Goal: Navigation & Orientation: Find specific page/section

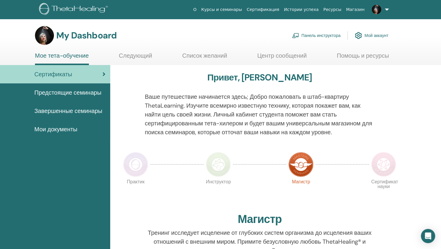
click at [201, 50] on section "My Dashboard Панель инструктора Мой аккаунт Мое тета-обучение Следующий" at bounding box center [220, 45] width 441 height 39
click at [203, 55] on link "Список желаний" at bounding box center [204, 58] width 45 height 12
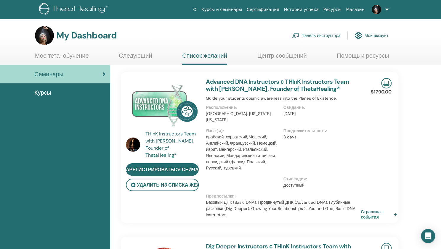
click at [43, 57] on link "Мое тета-обучение" at bounding box center [62, 58] width 54 height 12
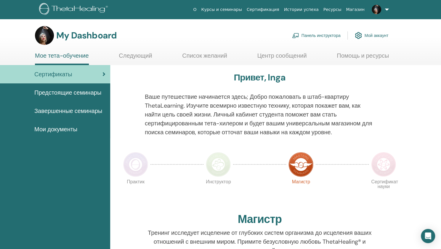
click at [50, 92] on span "Предстоящие семинары" at bounding box center [67, 92] width 67 height 9
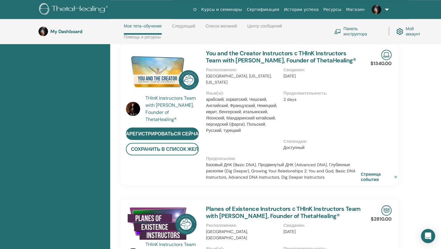
scroll to position [202, 0]
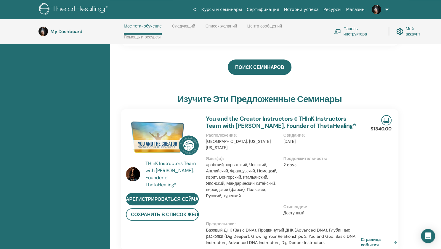
click at [353, 29] on link "Панель инструктора" at bounding box center [357, 31] width 47 height 13
